Goal: Find specific page/section: Find specific page/section

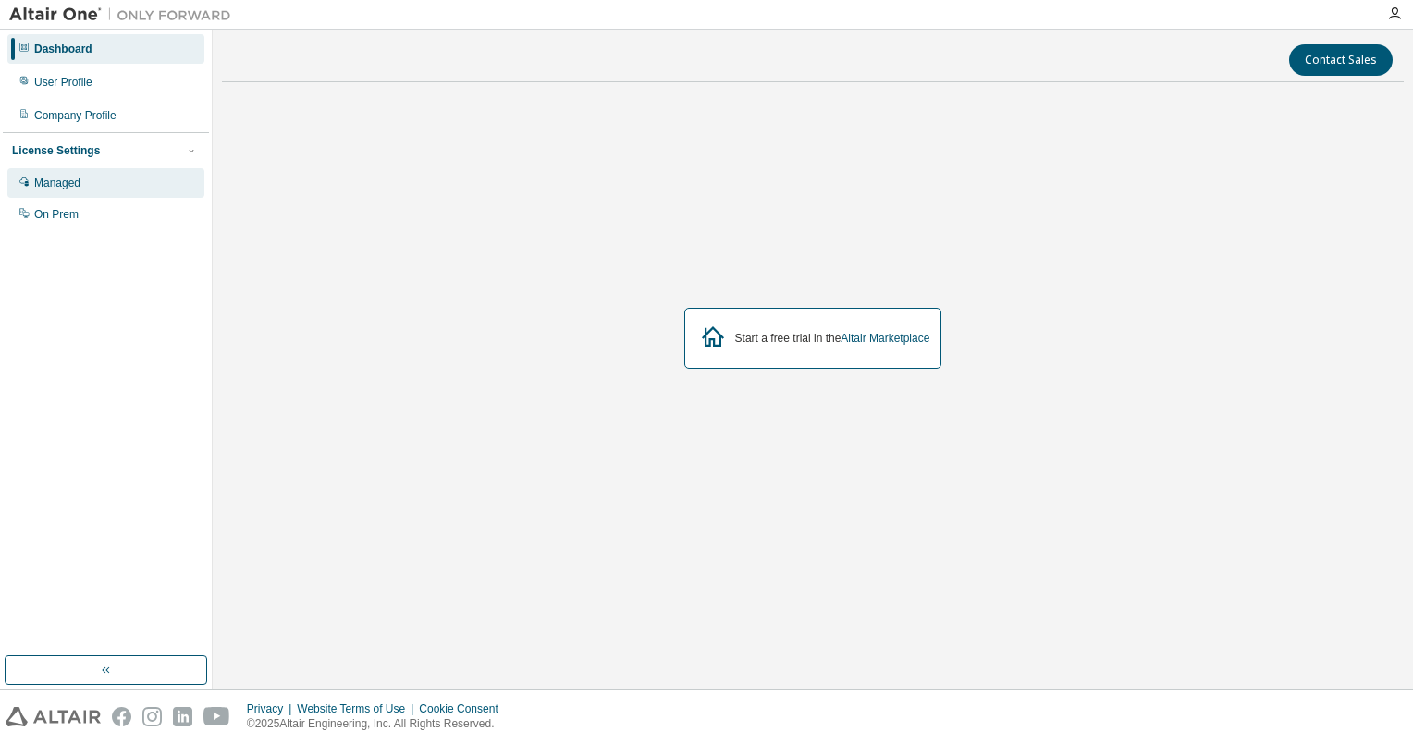
click at [177, 172] on div "Managed" at bounding box center [105, 183] width 197 height 30
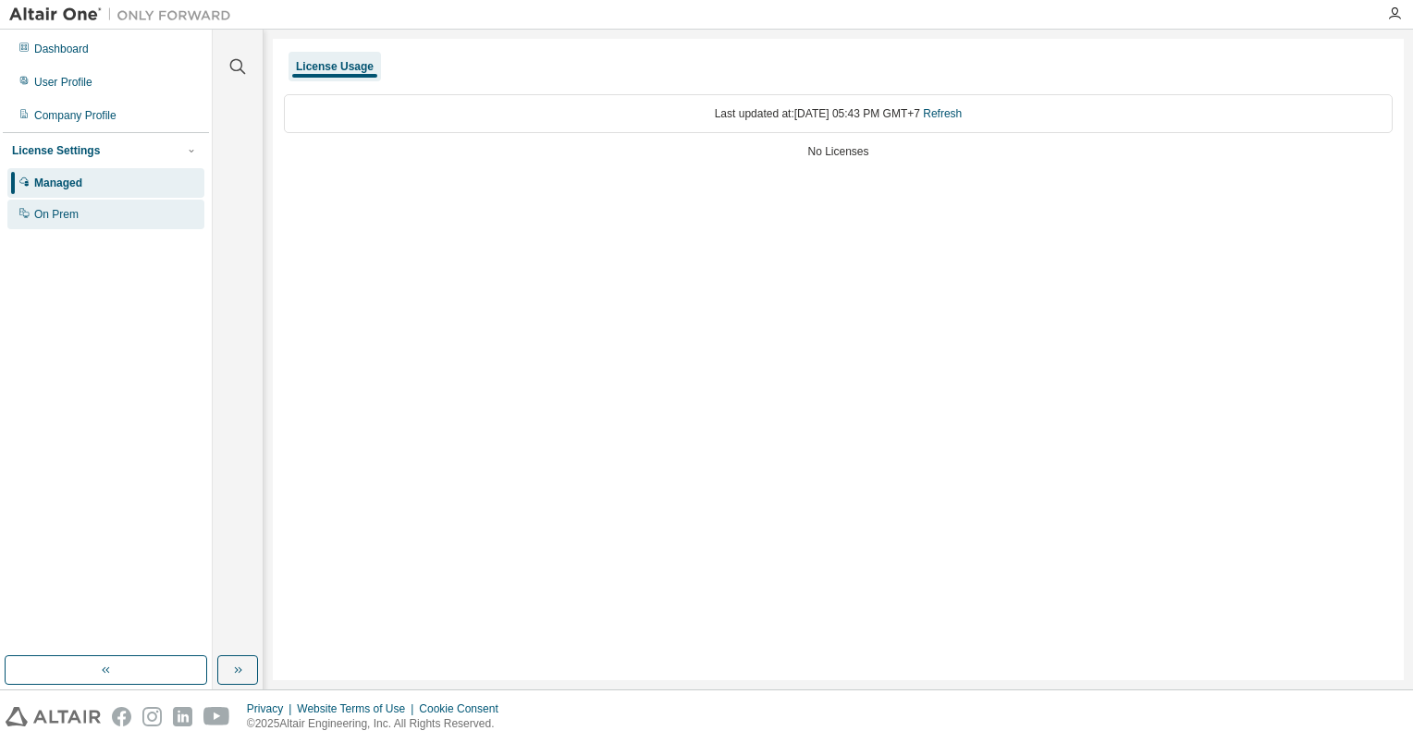
click at [63, 212] on div "On Prem" at bounding box center [56, 214] width 44 height 15
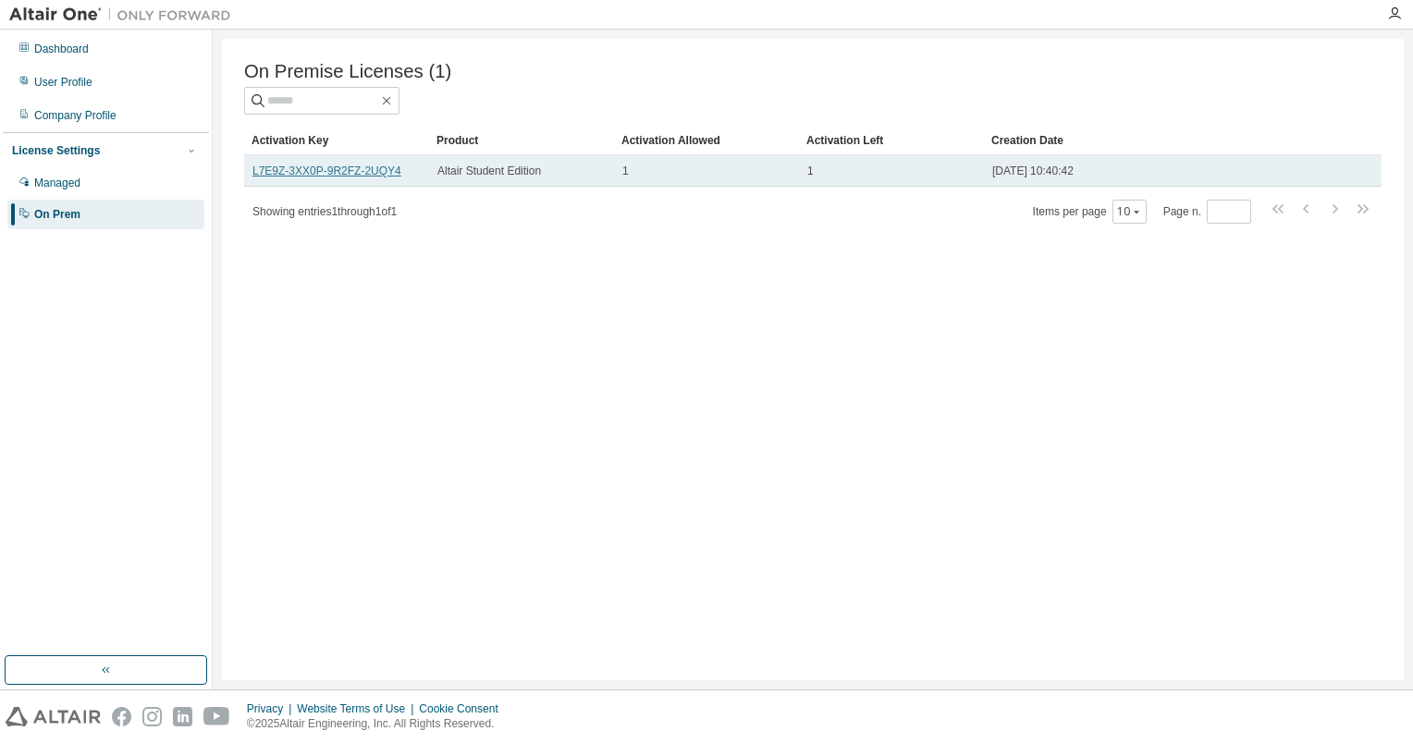
click at [338, 173] on link "L7E9Z-3XX0P-9R2FZ-2UQY4" at bounding box center [326, 171] width 149 height 13
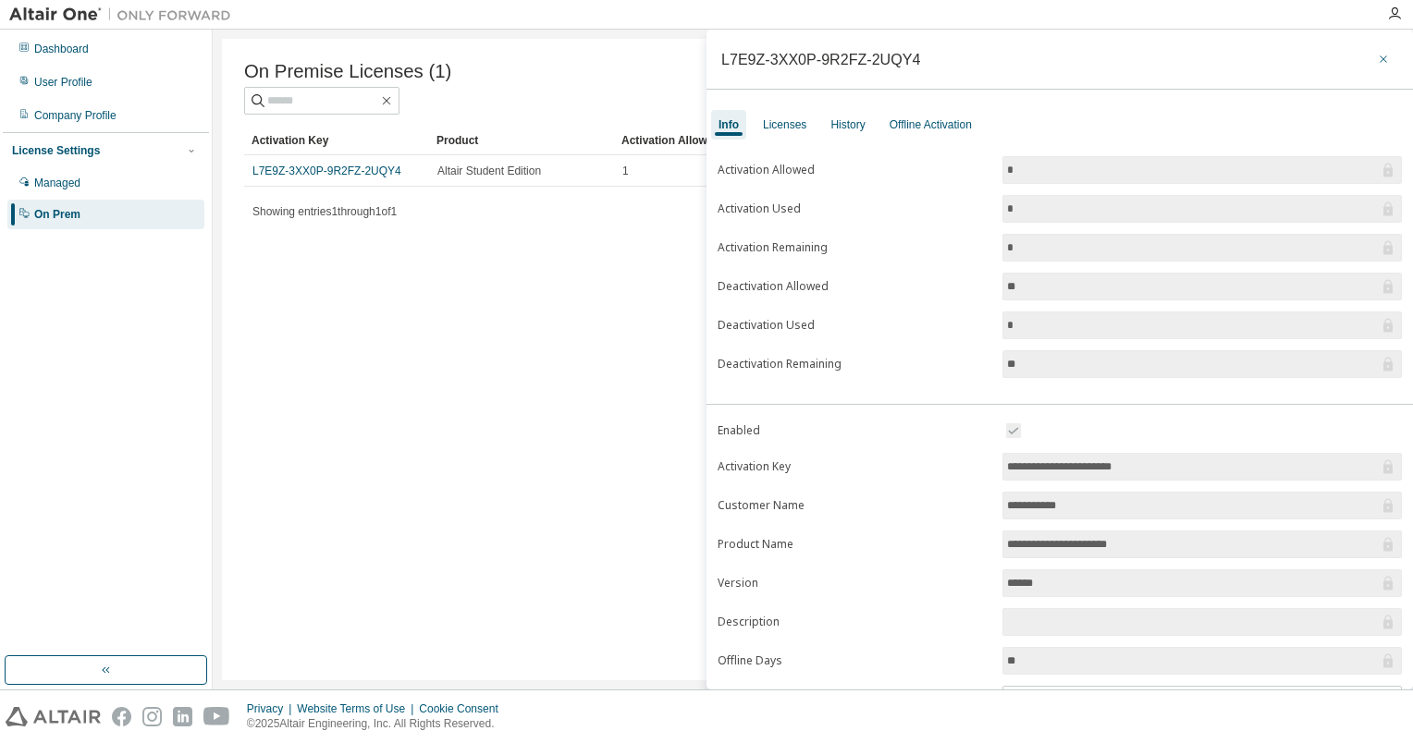
click at [1377, 53] on icon "button" at bounding box center [1383, 59] width 13 height 15
